Goal: Navigation & Orientation: Find specific page/section

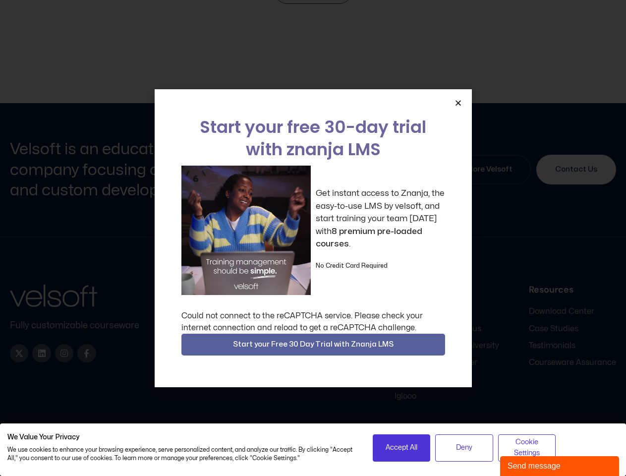
click at [313, 238] on div "Get instant access to Znanja, the easy-to-use LMS by velsoft, and start trainin…" at bounding box center [313, 230] width 264 height 129
click at [401, 448] on span "Accept All" at bounding box center [402, 447] width 32 height 11
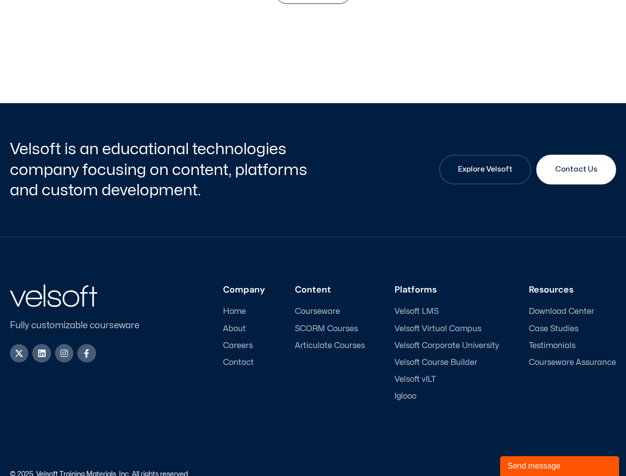
click at [464, 471] on div "Accessibility Policy | Privacy Policy" at bounding box center [464, 474] width 303 height 7
click at [527, 471] on link "Accessibility Policy" at bounding box center [530, 474] width 59 height 6
click at [313, 238] on div "Fully customizable courseware X-twitter Linkedin Instagram Facebook-f Company H…" at bounding box center [313, 369] width 606 height 265
click at [458, 103] on div "Velsoft is an educational technologies company focusing on content, platforms a…" at bounding box center [313, 169] width 606 height 133
click at [313, 344] on div "Company Home About Careers Contact Content Courseware SCORM Courses Articulate …" at bounding box center [386, 342] width 460 height 117
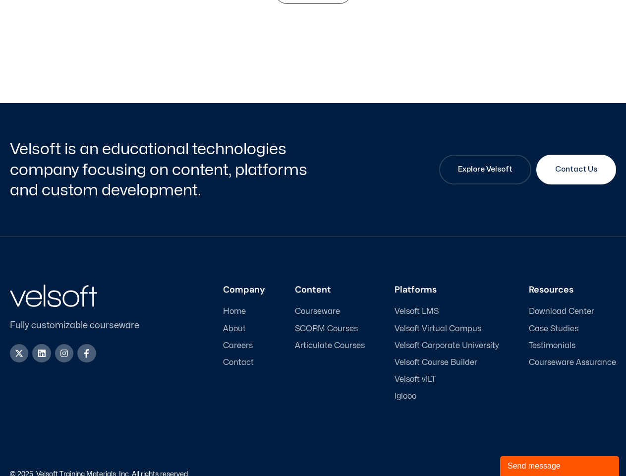
click at [560, 466] on div "Send message" at bounding box center [559, 466] width 104 height 12
